Goal: Task Accomplishment & Management: Manage account settings

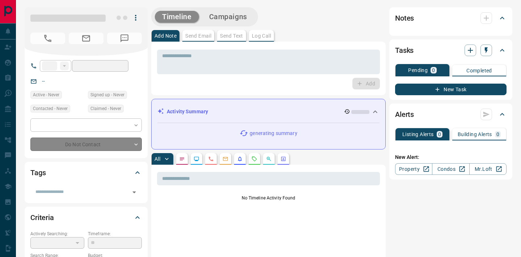
type input "**"
type input "**********"
type input "**"
type input "*********"
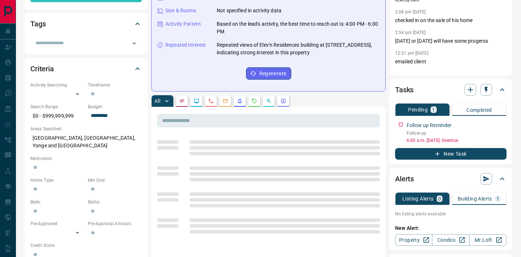
scroll to position [155, 0]
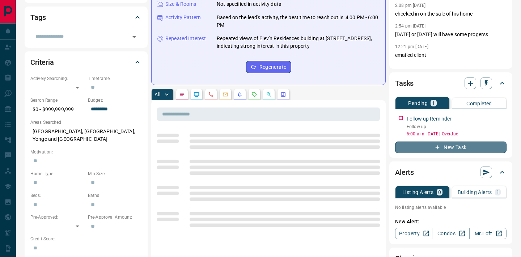
click at [433, 147] on button "New Task" at bounding box center [450, 147] width 111 height 12
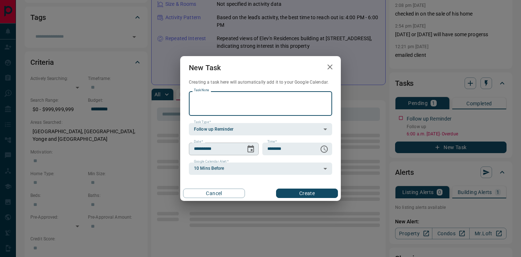
click at [250, 143] on button "Choose date, selected date is Sep 13, 2025" at bounding box center [250, 149] width 14 height 14
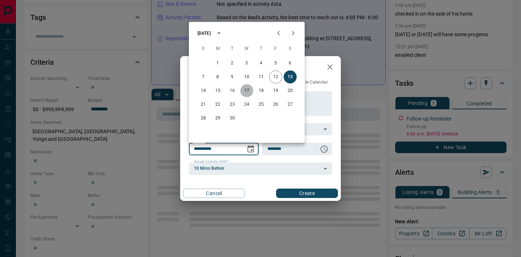
click at [245, 91] on button "17" at bounding box center [246, 90] width 13 height 13
type input "**********"
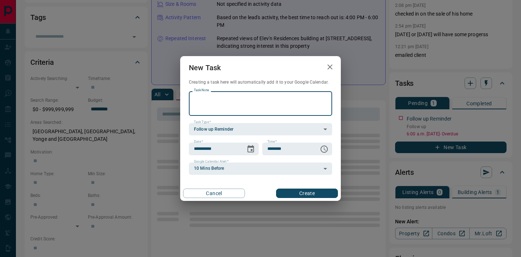
click at [208, 98] on textarea "Task Note" at bounding box center [260, 103] width 133 height 18
type textarea "*********"
click at [313, 194] on button "Create" at bounding box center [307, 192] width 62 height 9
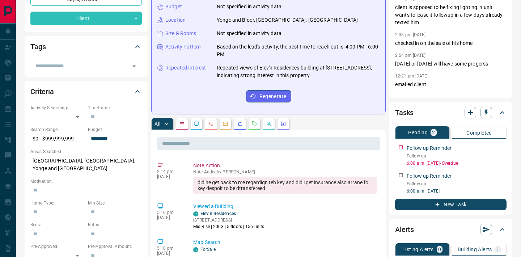
scroll to position [0, 0]
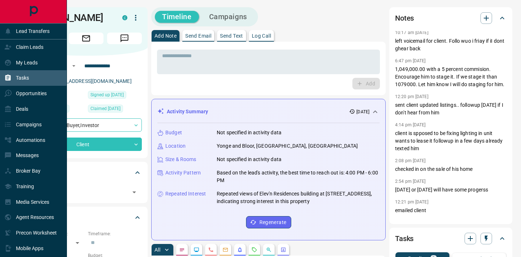
click at [29, 79] on div "Tasks" at bounding box center [33, 78] width 67 height 16
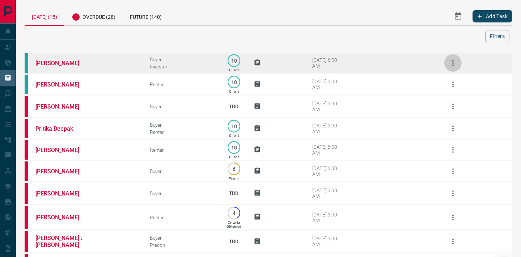
click at [453, 63] on icon "button" at bounding box center [452, 63] width 1 height 6
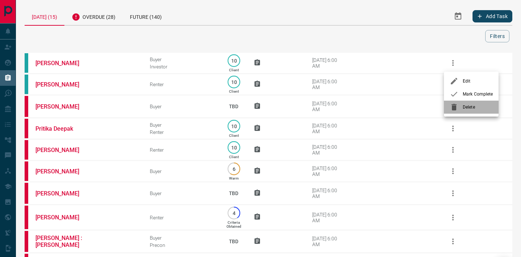
click at [467, 106] on span "Delete" at bounding box center [478, 107] width 30 height 7
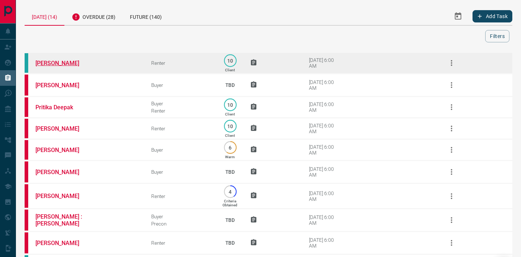
click at [57, 62] on link "[PERSON_NAME]" at bounding box center [62, 63] width 54 height 7
click at [450, 62] on icon "button" at bounding box center [451, 63] width 9 height 9
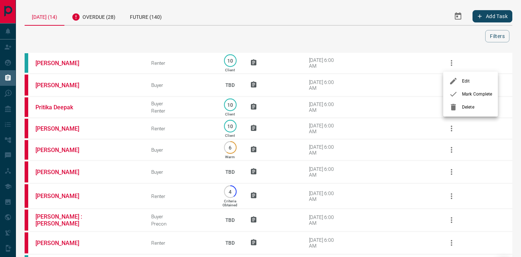
click at [461, 107] on div at bounding box center [455, 107] width 13 height 9
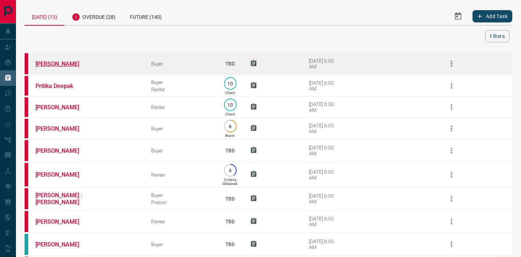
click at [54, 63] on link "[PERSON_NAME]" at bounding box center [62, 63] width 54 height 7
click at [52, 63] on link "[PERSON_NAME]" at bounding box center [62, 63] width 54 height 7
click at [450, 63] on icon "button" at bounding box center [451, 63] width 9 height 9
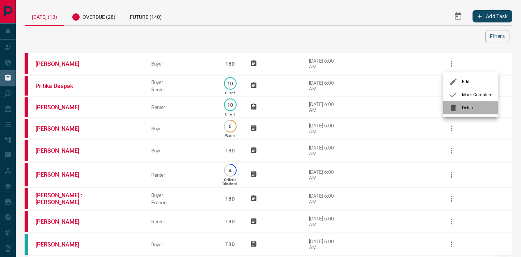
click at [469, 106] on span "Delete" at bounding box center [477, 108] width 30 height 7
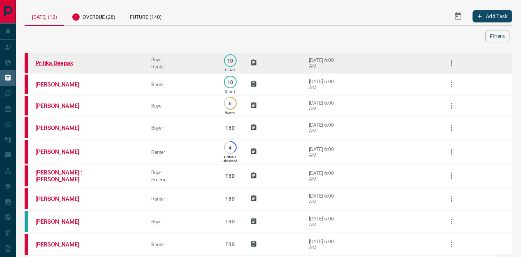
click at [65, 61] on link "Pritika Deepak" at bounding box center [62, 63] width 54 height 7
click at [452, 63] on icon "button" at bounding box center [451, 63] width 1 height 6
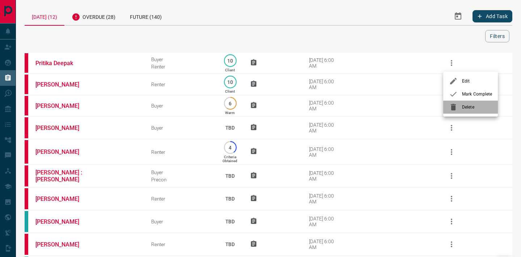
click at [461, 106] on div at bounding box center [455, 107] width 13 height 9
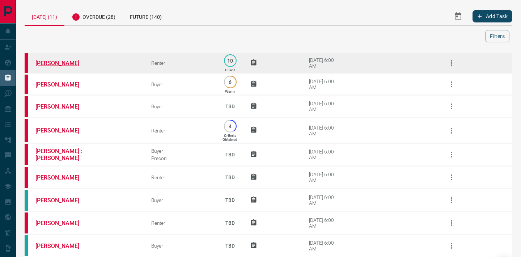
click at [61, 63] on link "[PERSON_NAME]" at bounding box center [62, 63] width 54 height 7
click at [454, 63] on icon "button" at bounding box center [451, 63] width 9 height 9
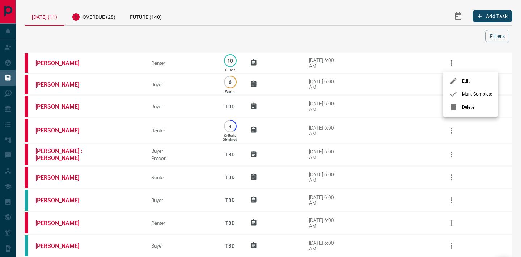
click at [460, 109] on div at bounding box center [455, 107] width 13 height 9
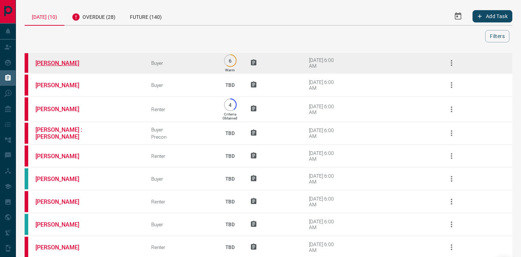
click at [64, 65] on link "[PERSON_NAME]" at bounding box center [62, 63] width 54 height 7
click at [450, 65] on icon "button" at bounding box center [451, 63] width 9 height 9
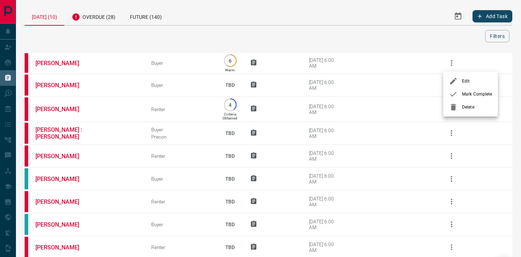
click at [470, 106] on span "Delete" at bounding box center [477, 107] width 30 height 7
